Goal: Transaction & Acquisition: Purchase product/service

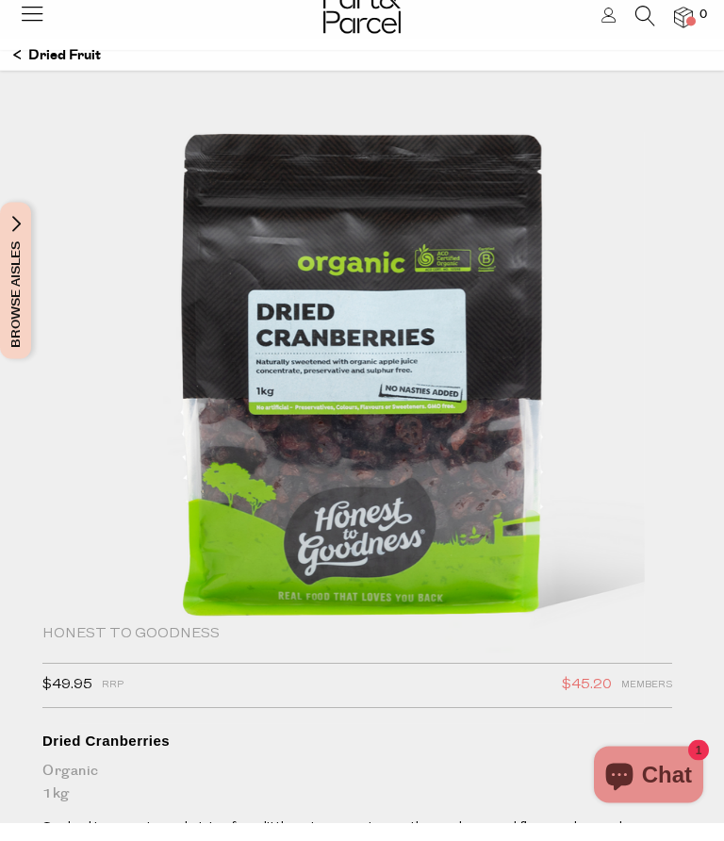
scroll to position [21, 0]
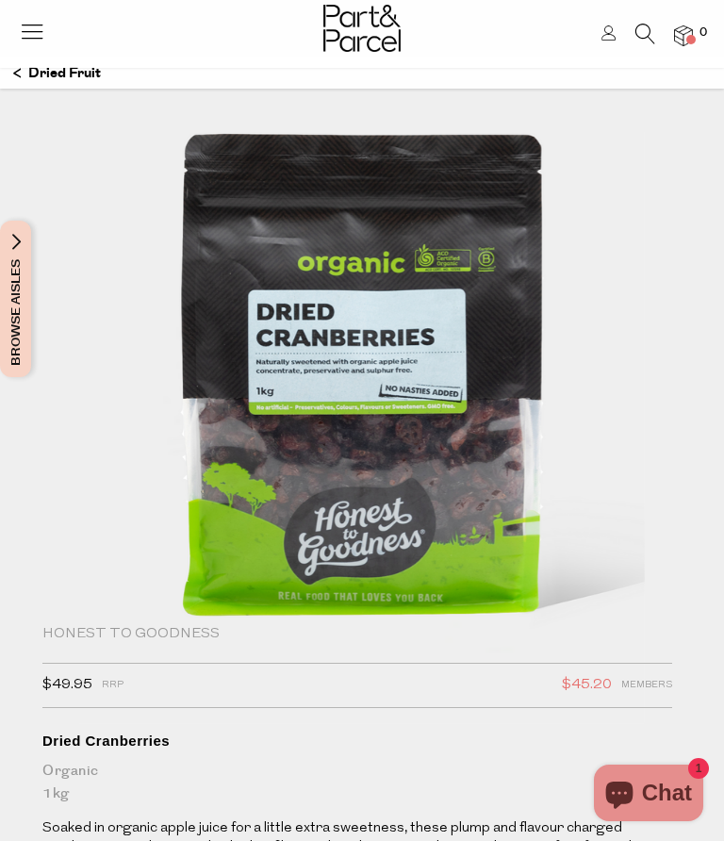
click at [276, 427] on img at bounding box center [362, 395] width 566 height 658
click at [267, 434] on img at bounding box center [362, 395] width 566 height 658
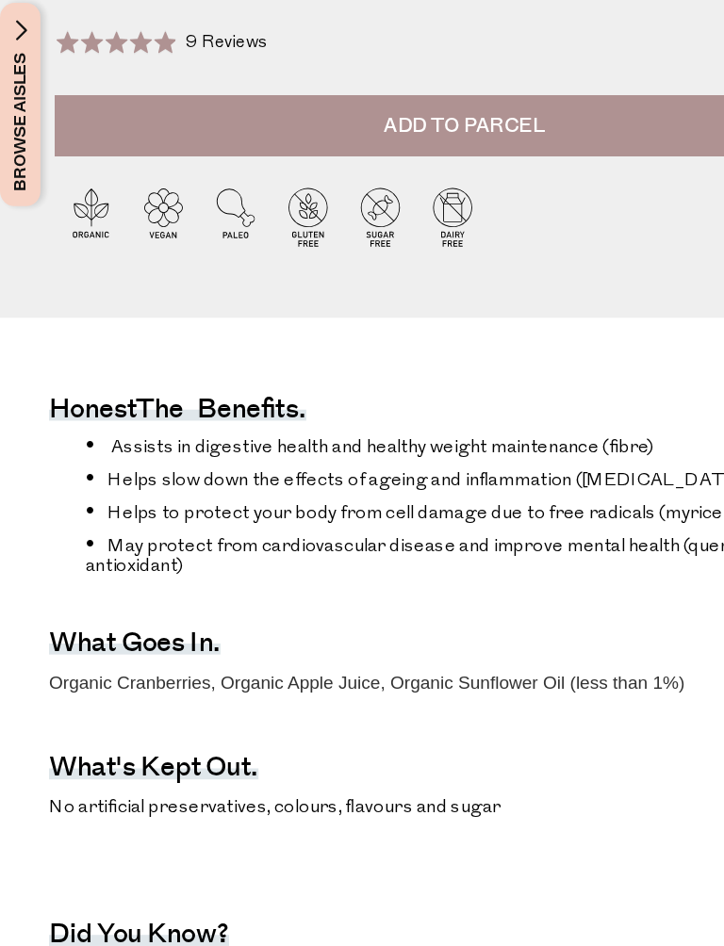
scroll to position [684, 0]
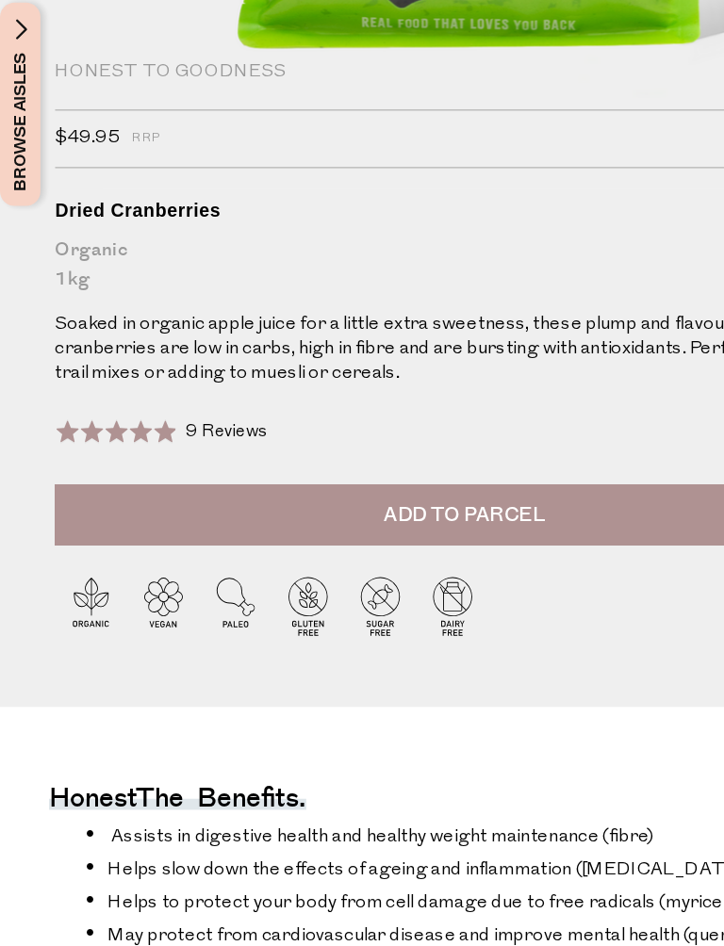
scroll to position [385, 0]
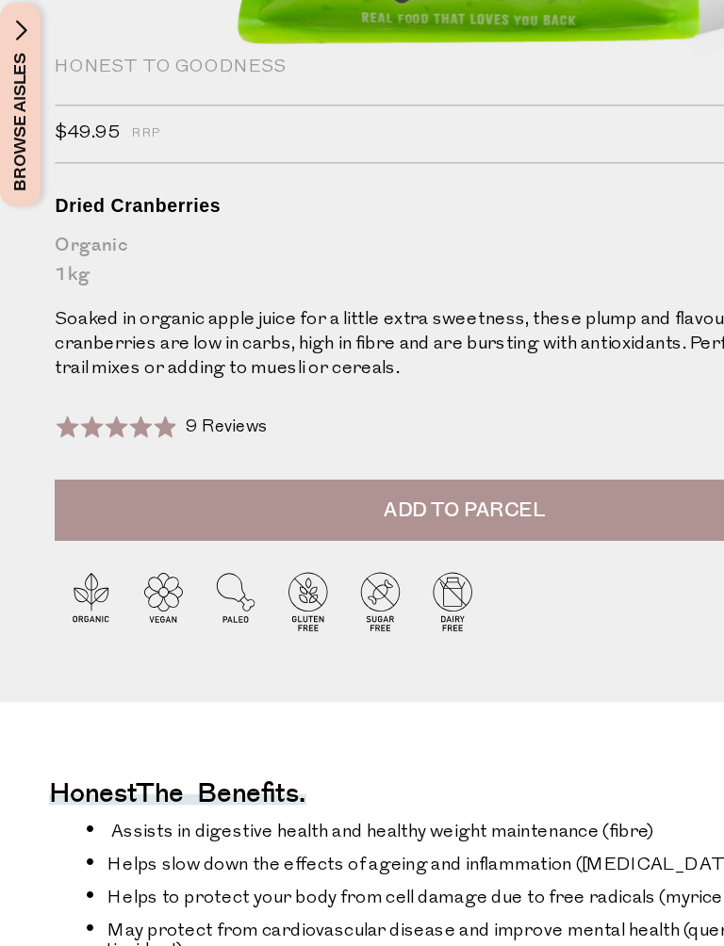
click at [245, 587] on button "Add to Parcel" at bounding box center [357, 610] width 630 height 47
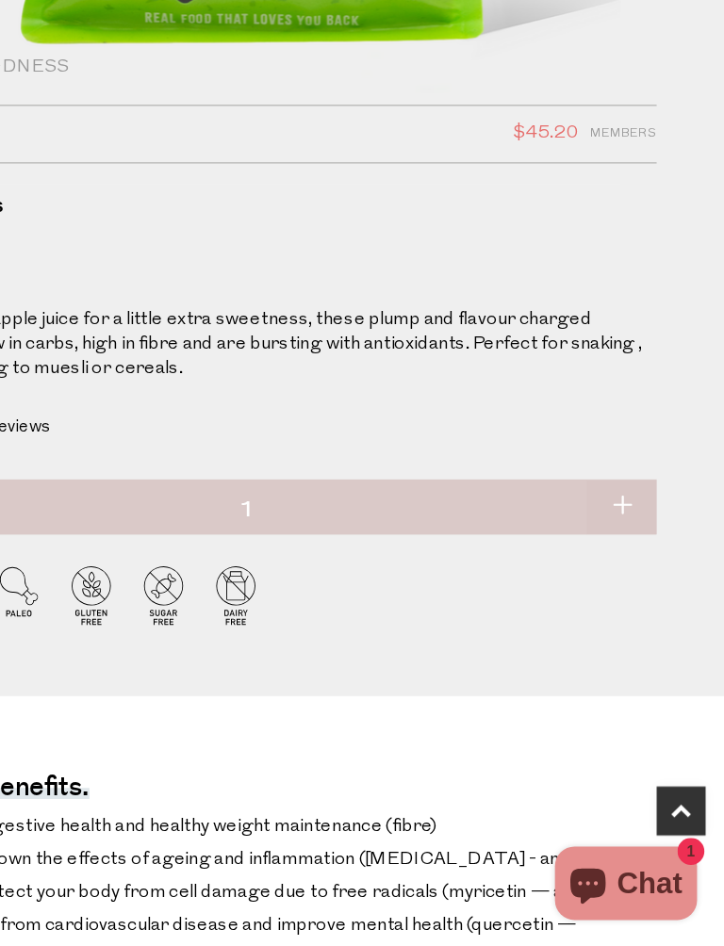
click at [618, 588] on button "button" at bounding box center [645, 608] width 54 height 41
type input "2"
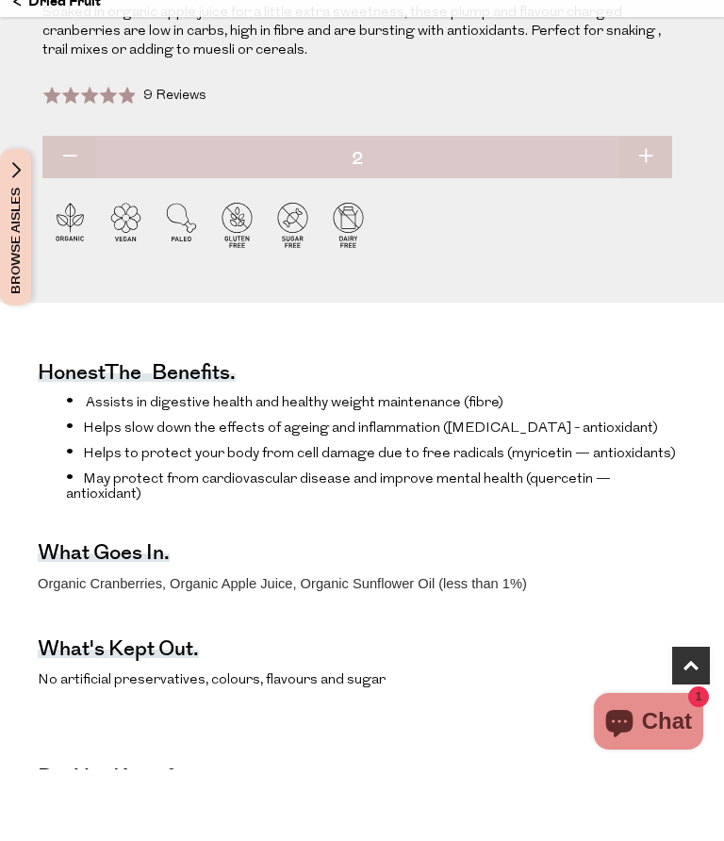
scroll to position [836, 0]
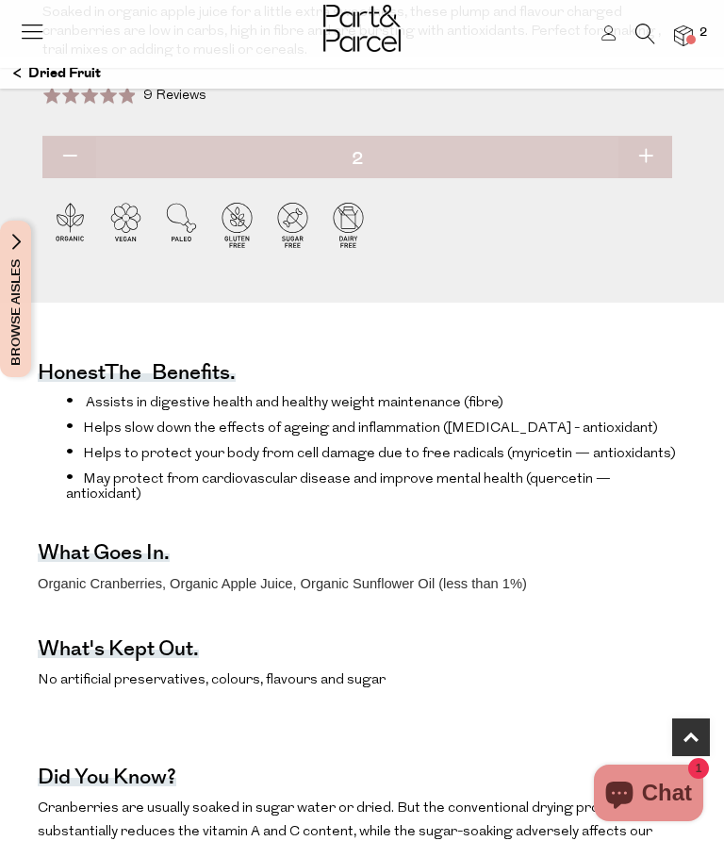
click at [682, 36] on img at bounding box center [683, 36] width 19 height 22
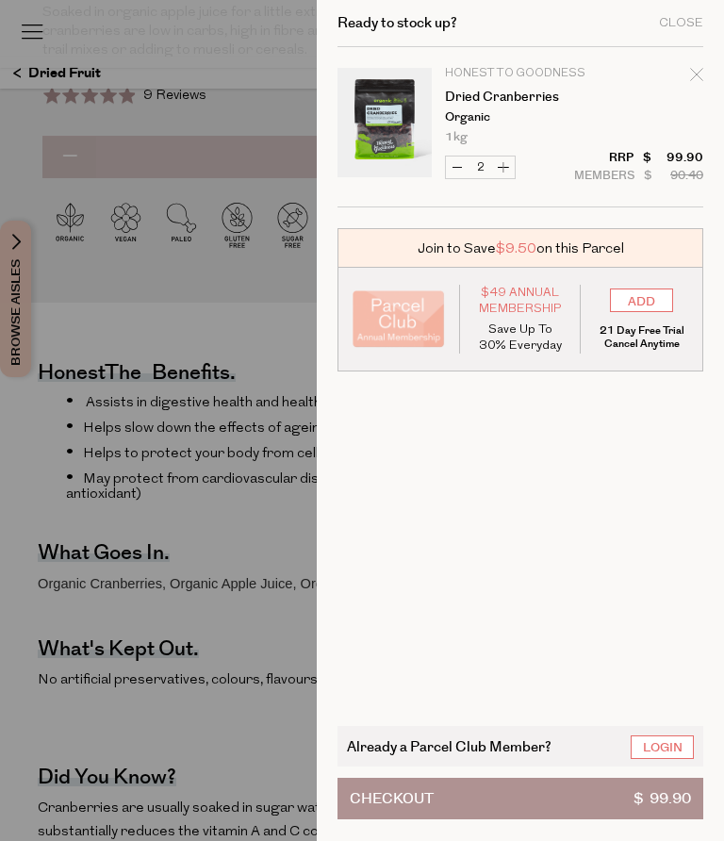
click at [101, 447] on div at bounding box center [362, 420] width 724 height 841
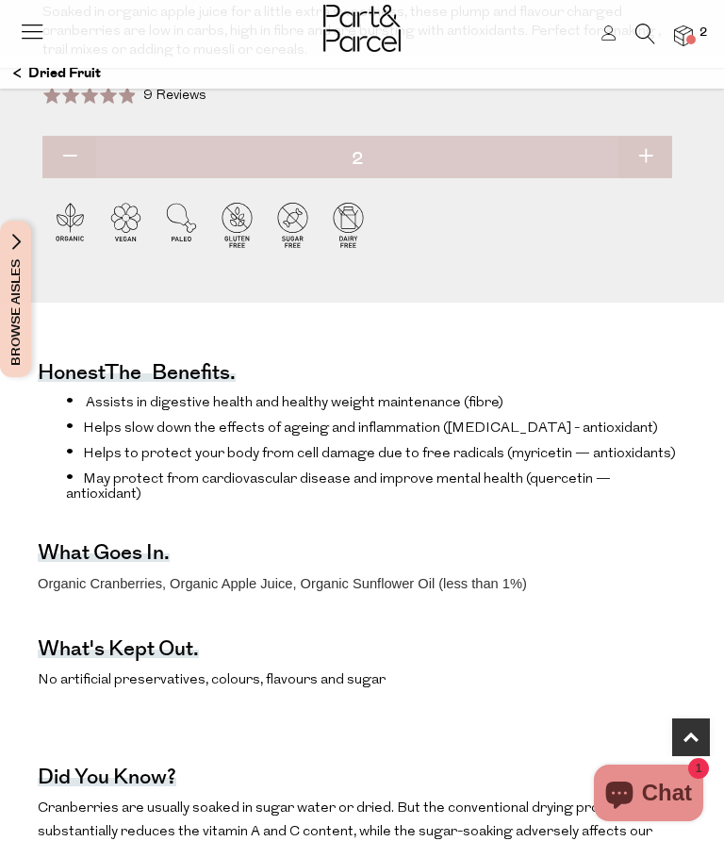
click at [683, 44] on img at bounding box center [683, 36] width 19 height 22
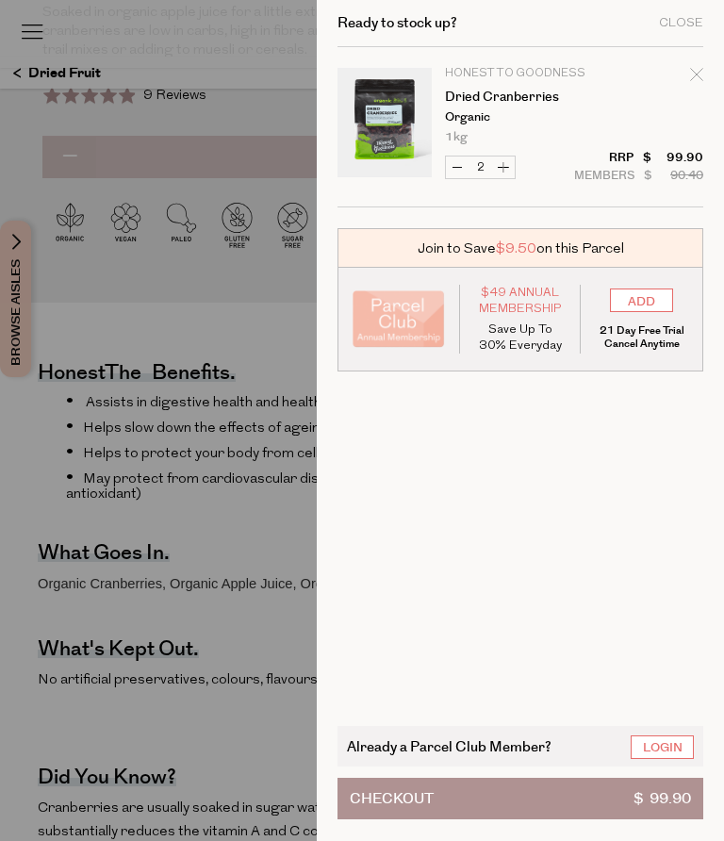
click at [588, 502] on cart-drawer-items "Image Product Total Qty Honest to Goodness Dried Cranberries Organic 1kg Only 6…" at bounding box center [520, 375] width 366 height 657
click at [533, 791] on button "Checkout $ 99.90" at bounding box center [520, 798] width 366 height 41
